Goal: Information Seeking & Learning: Learn about a topic

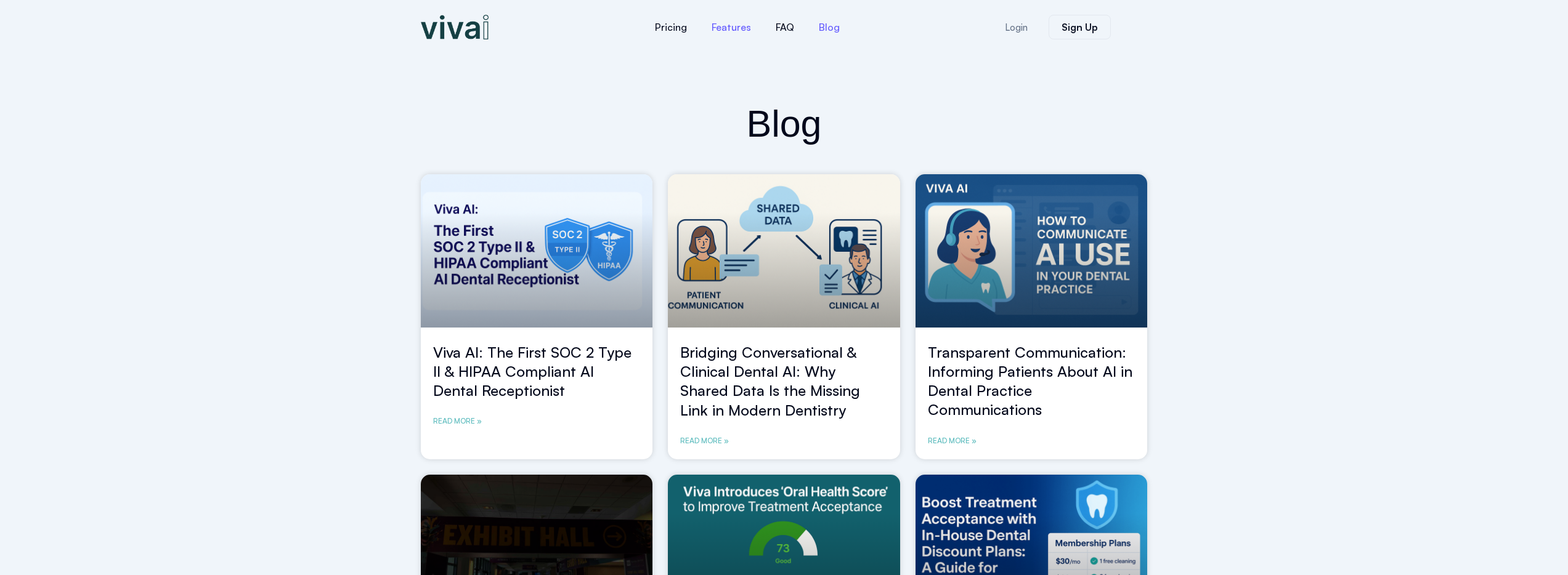
click at [739, 19] on link "Features" at bounding box center [731, 27] width 64 height 29
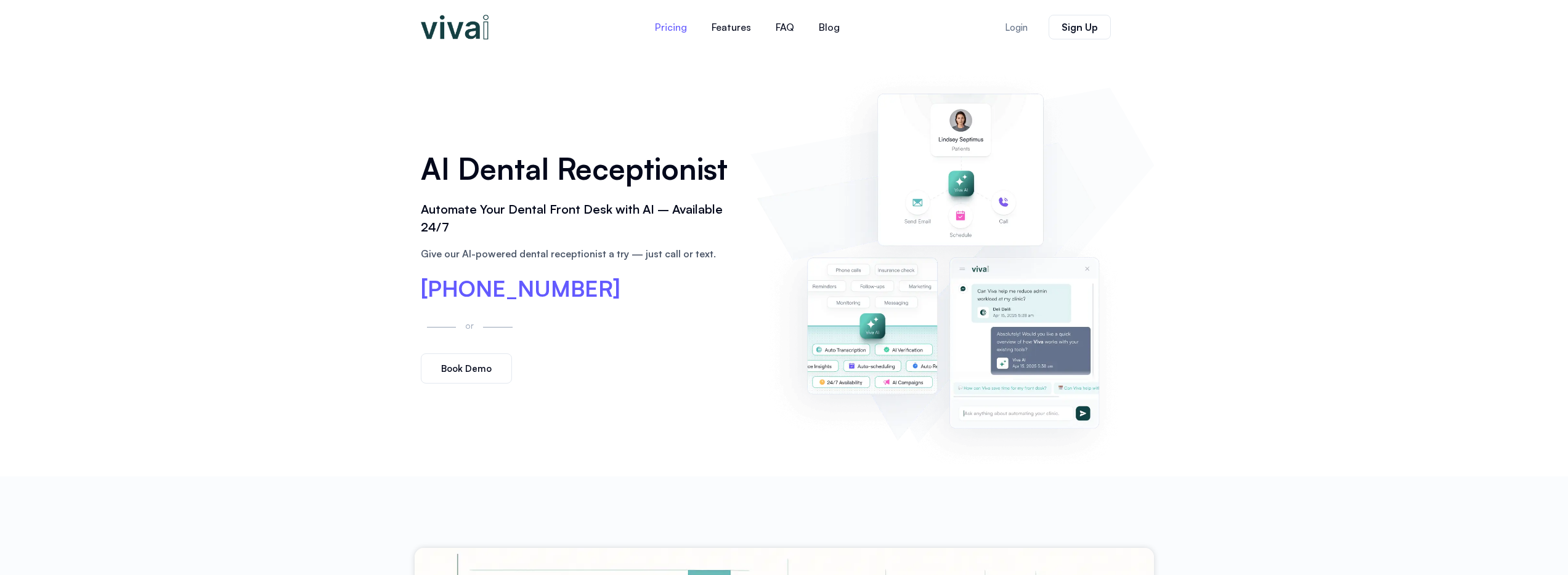
click at [681, 32] on link "Pricing" at bounding box center [671, 27] width 57 height 29
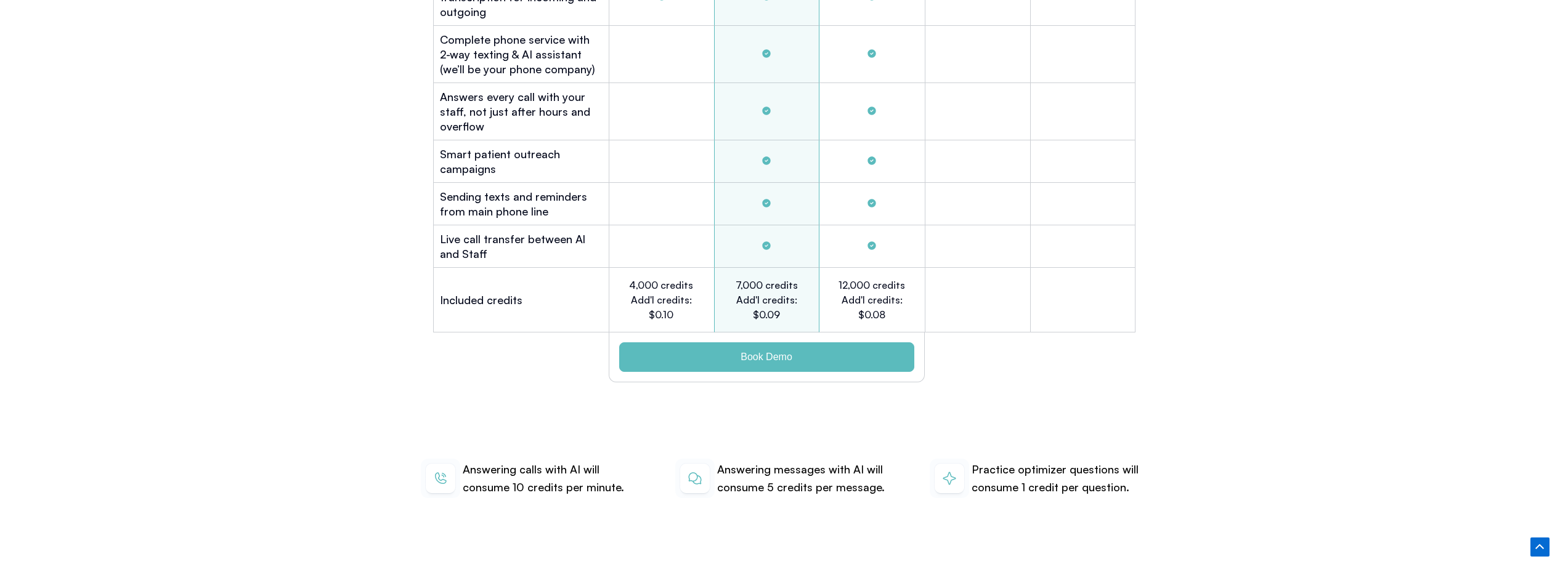
scroll to position [3903, 0]
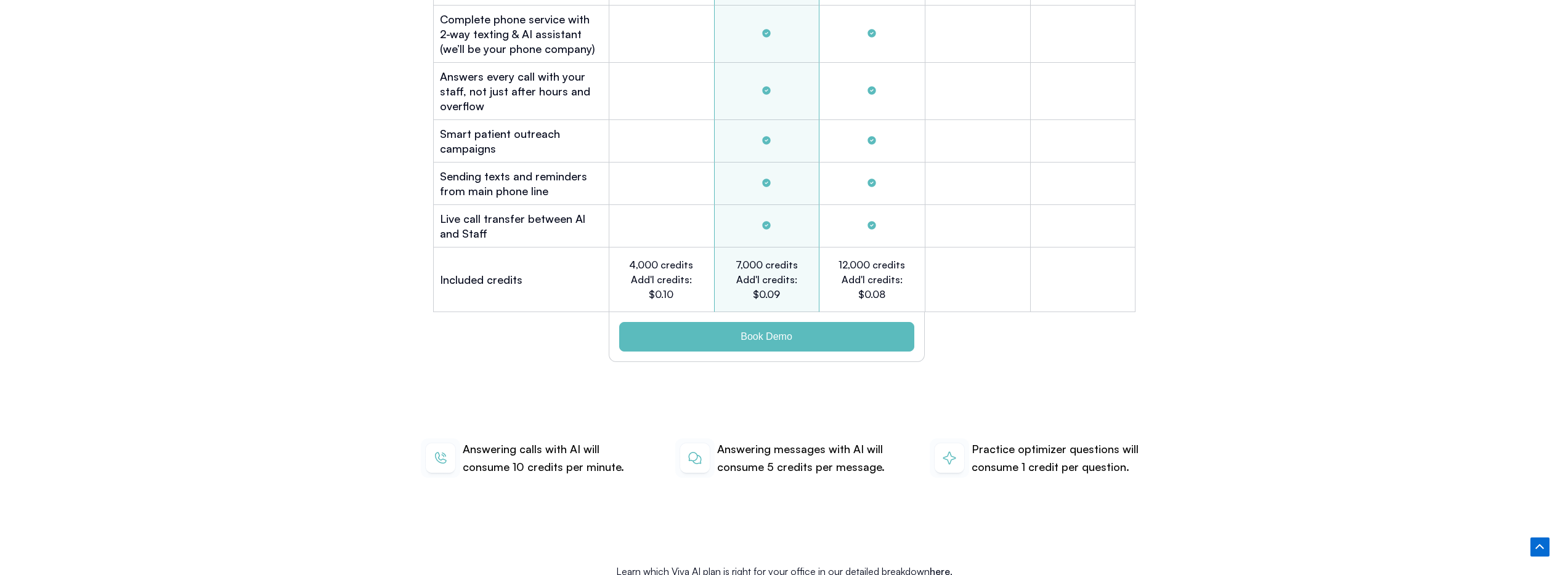
click at [799, 273] on h2 "7,000 credits Add'l credits: $0.09" at bounding box center [766, 280] width 67 height 45
drag, startPoint x: 788, startPoint y: 273, endPoint x: 745, endPoint y: 251, distance: 48.3
click at [753, 258] on h2 "7,000 credits Add'l credits: $0.09" at bounding box center [766, 280] width 67 height 45
click at [745, 258] on h2 "7,000 credits Add'l credits: $0.09" at bounding box center [766, 280] width 67 height 45
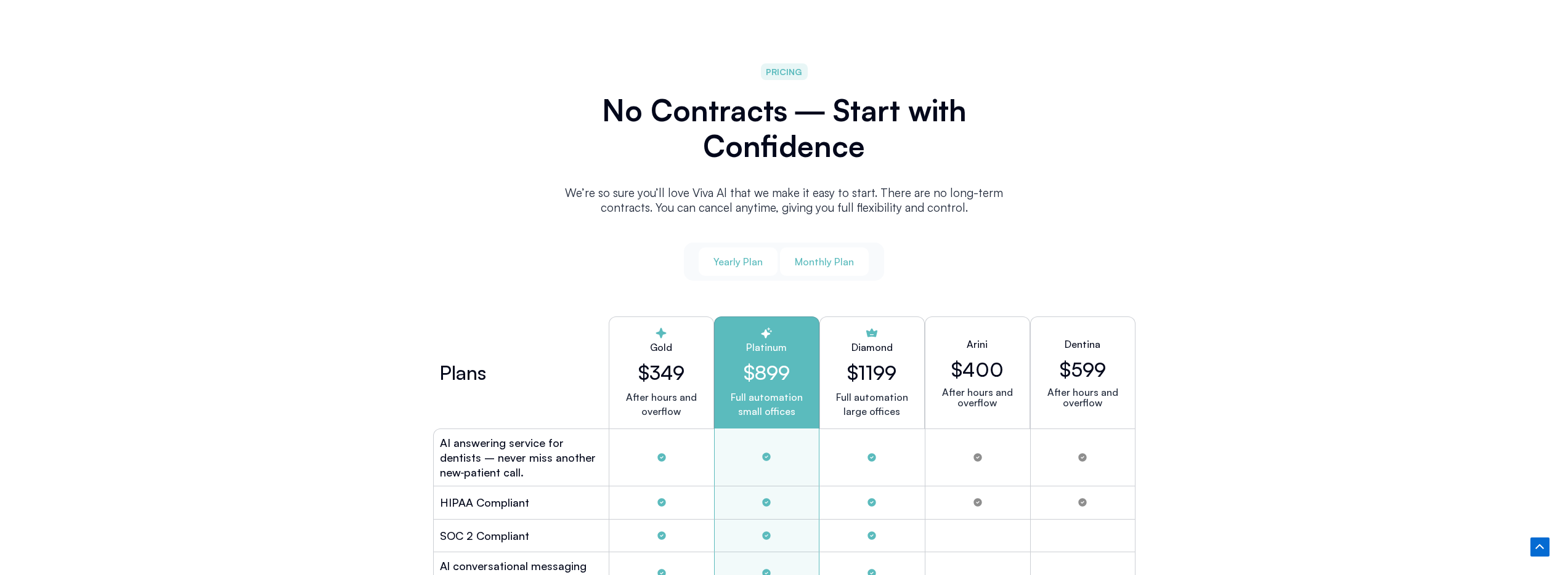
scroll to position [3103, 0]
